Goal: Find specific page/section: Find specific page/section

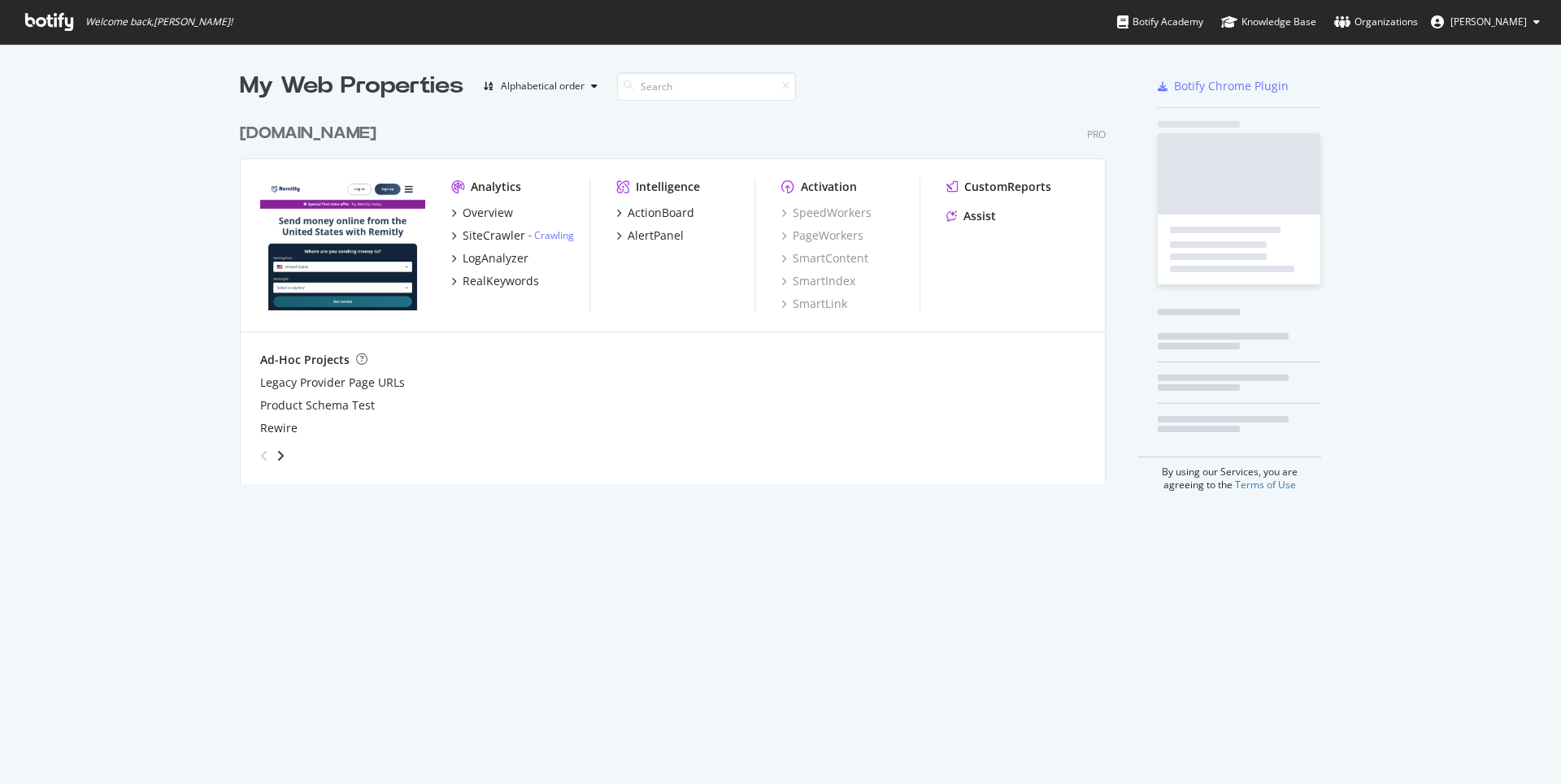
scroll to position [771, 1533]
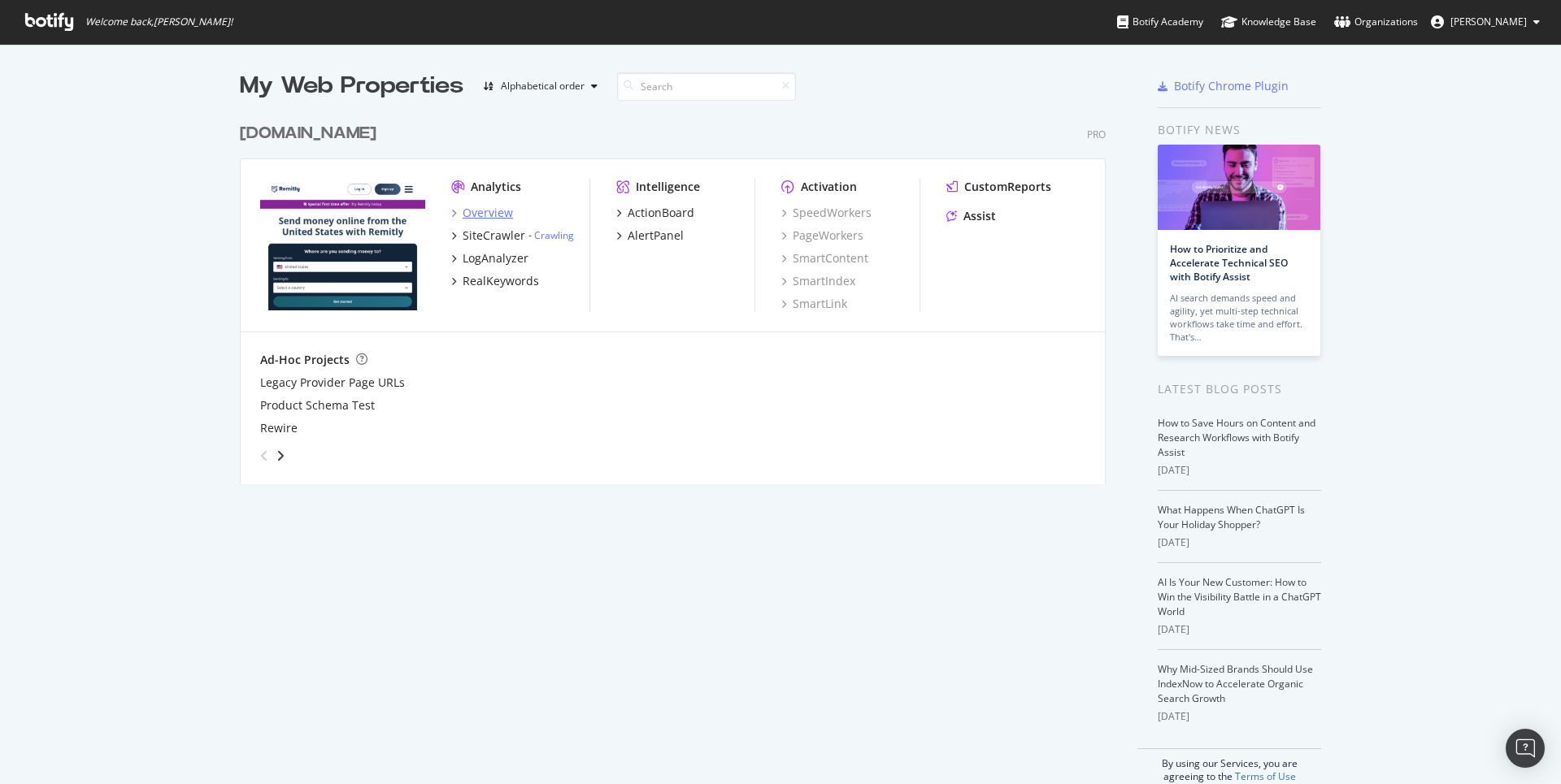
click at [473, 206] on div "Overview" at bounding box center [487, 212] width 50 height 16
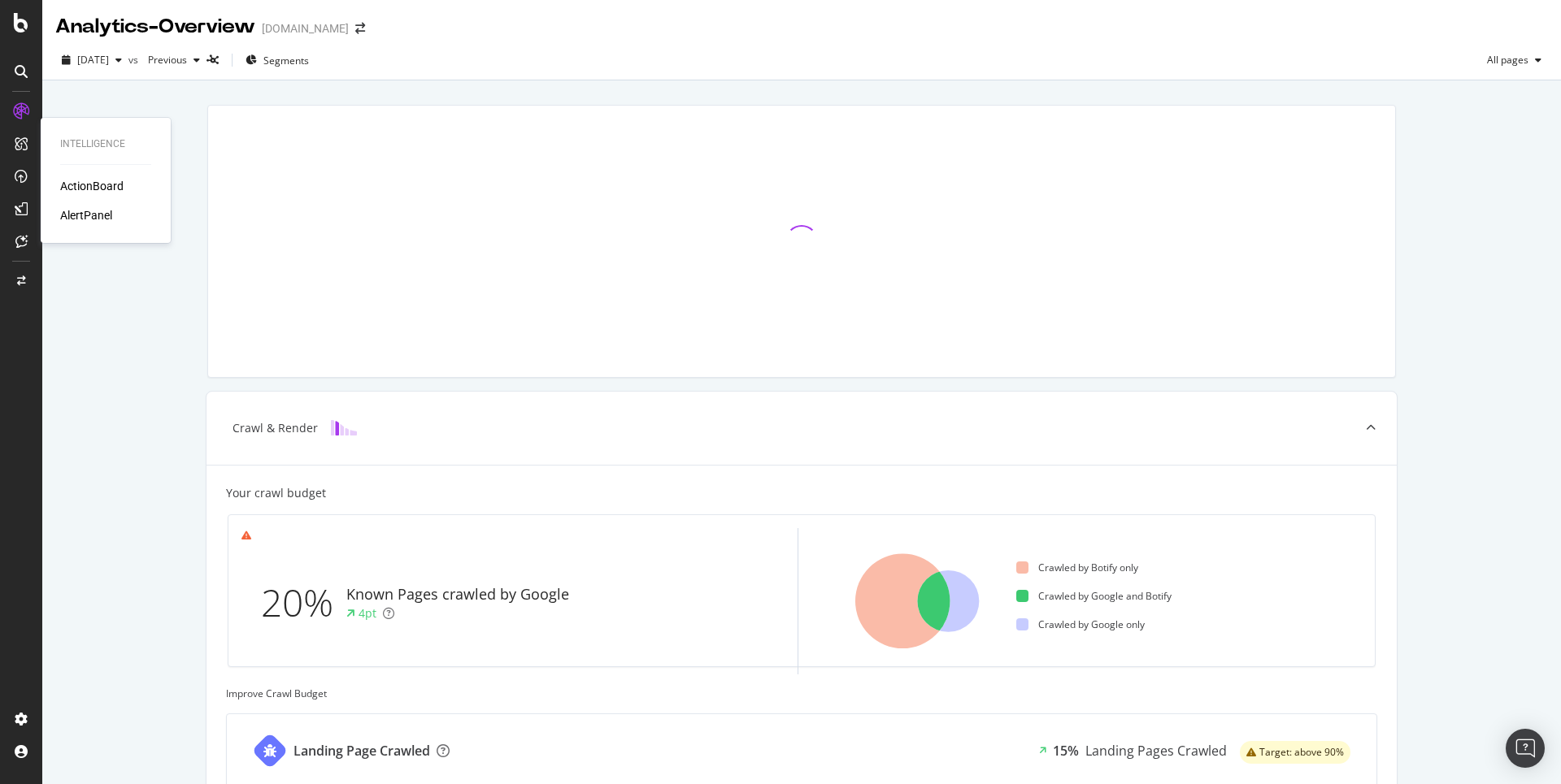
click at [70, 180] on div "ActionBoard" at bounding box center [91, 186] width 64 height 16
